Goal: Book appointment/travel/reservation

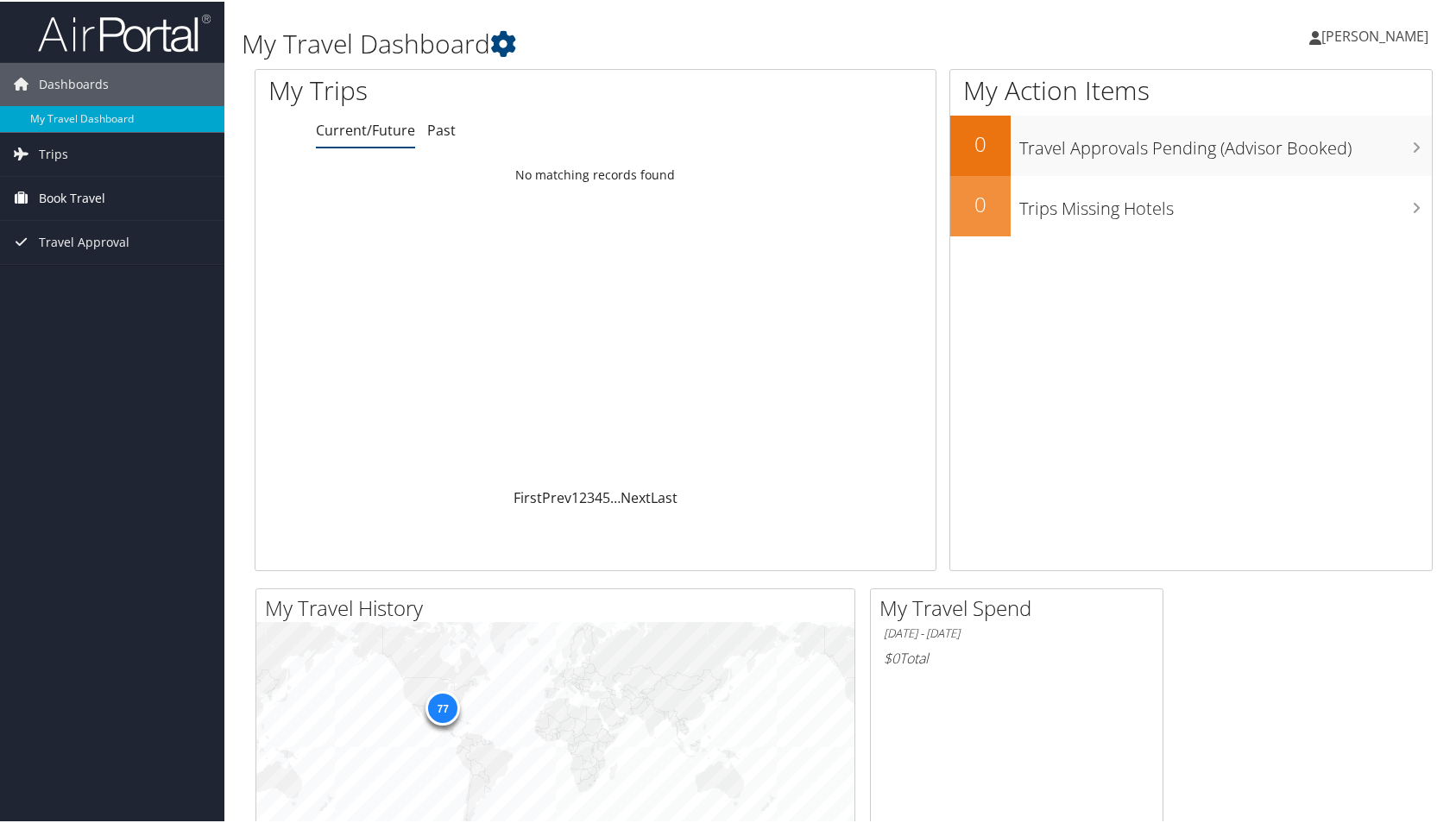
click at [88, 200] on span "Book Travel" at bounding box center [71, 197] width 67 height 43
click at [94, 233] on link "Approval Request (Beta)" at bounding box center [112, 232] width 224 height 26
click at [91, 193] on span "Book Travel" at bounding box center [71, 197] width 67 height 43
click at [89, 256] on link "Book/Manage Online Trips" at bounding box center [112, 257] width 224 height 26
